Goal: Task Accomplishment & Management: Use online tool/utility

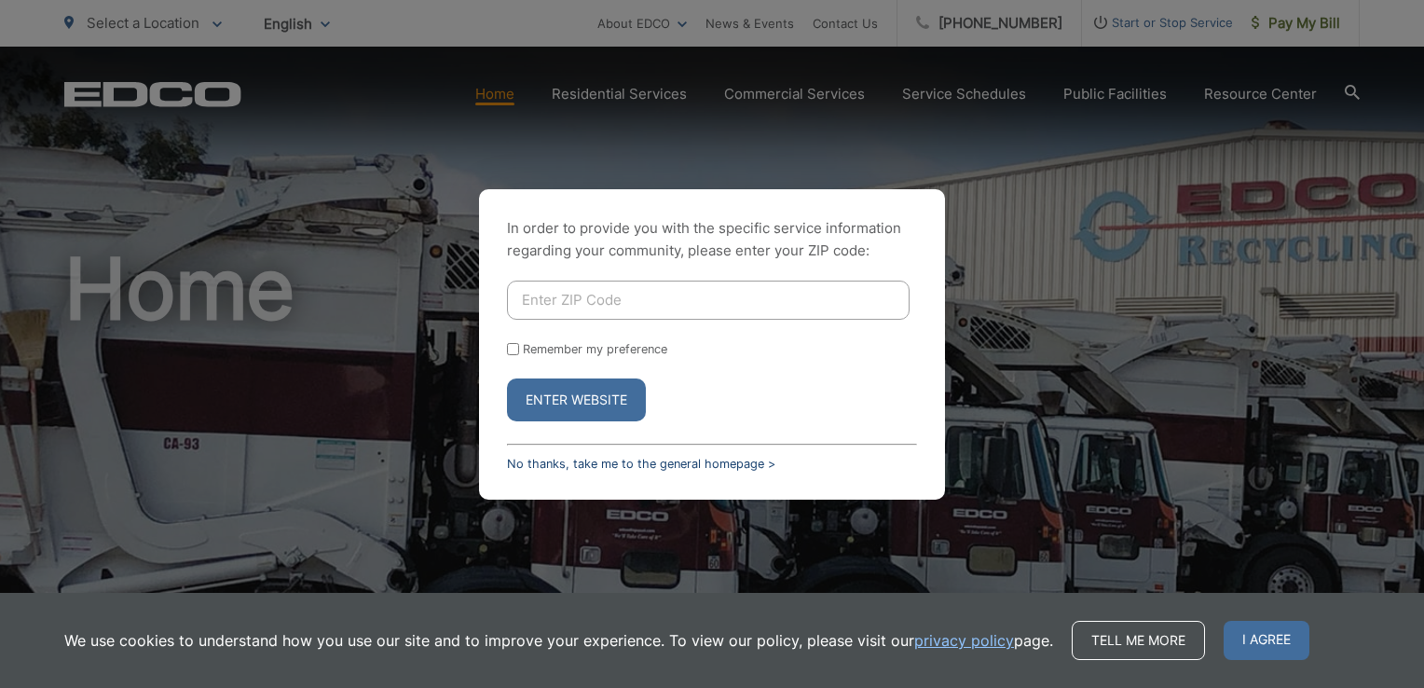
click at [662, 464] on link "No thanks, take me to the general homepage >" at bounding box center [641, 464] width 268 height 14
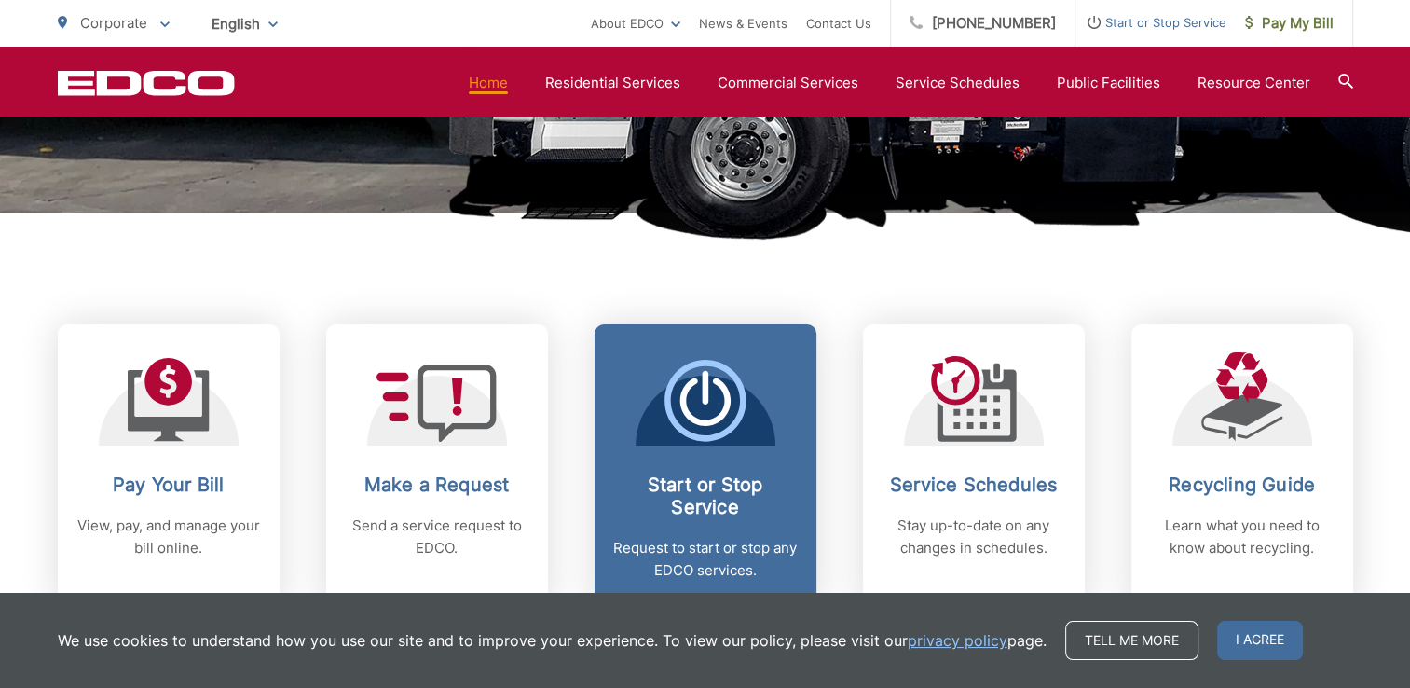
scroll to position [839, 0]
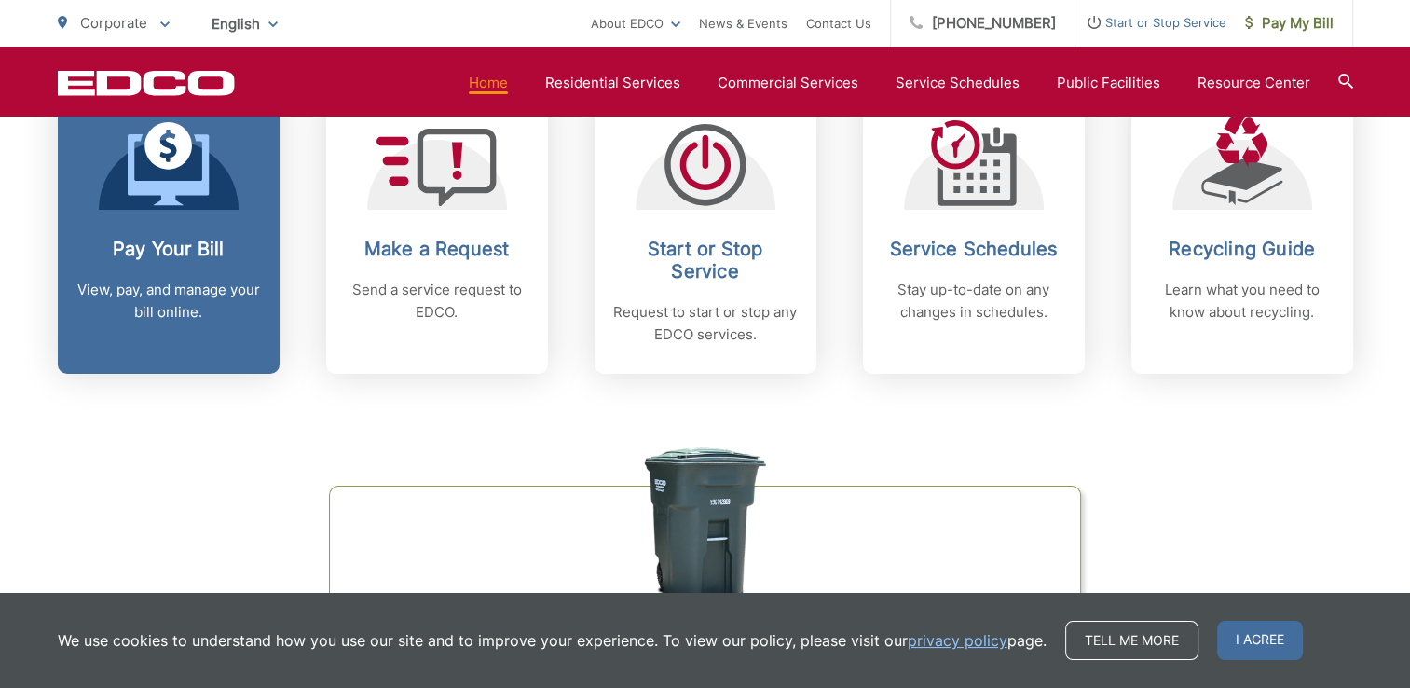
click at [154, 281] on p "View, pay, and manage your bill online." at bounding box center [168, 301] width 184 height 45
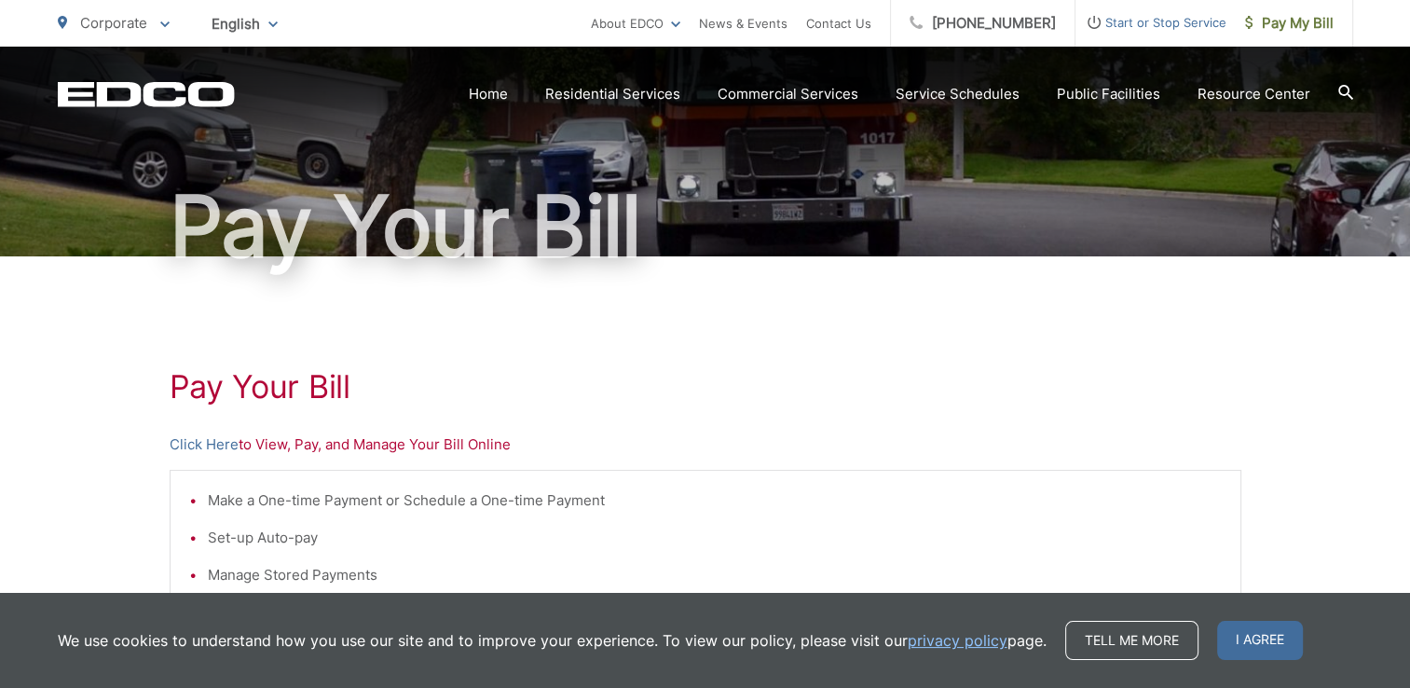
scroll to position [373, 0]
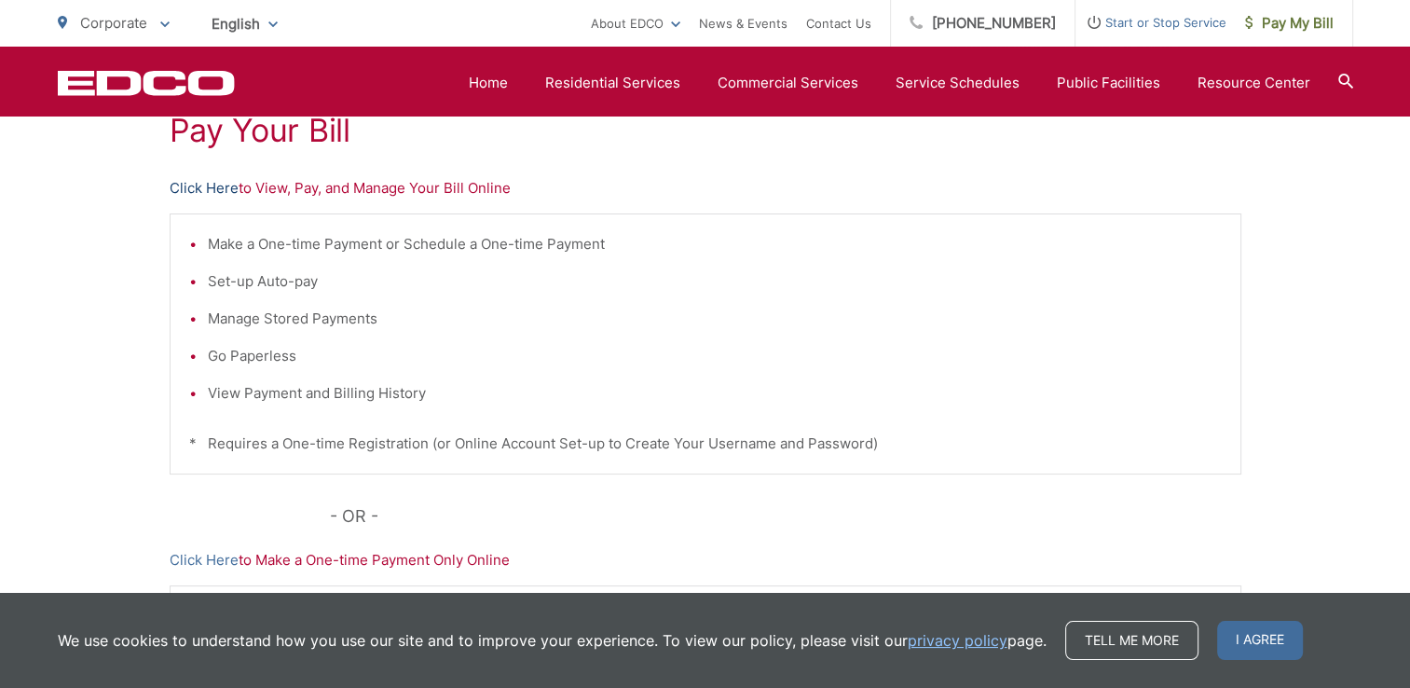
click at [212, 184] on link "Click Here" at bounding box center [204, 188] width 69 height 22
